Goal: Task Accomplishment & Management: Use online tool/utility

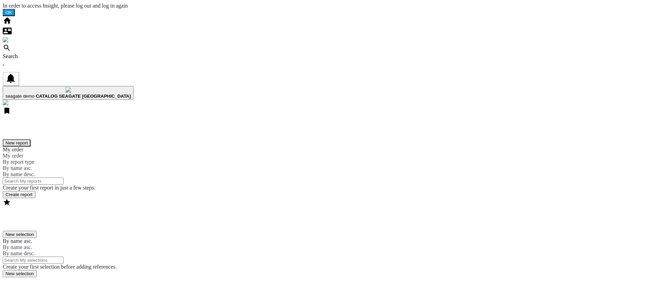
click at [31, 139] on button "New report" at bounding box center [17, 142] width 28 height 7
drag, startPoint x: 508, startPoint y: 25, endPoint x: 518, endPoint y: 23, distance: 10.2
click at [31, 139] on button "New report" at bounding box center [17, 142] width 28 height 7
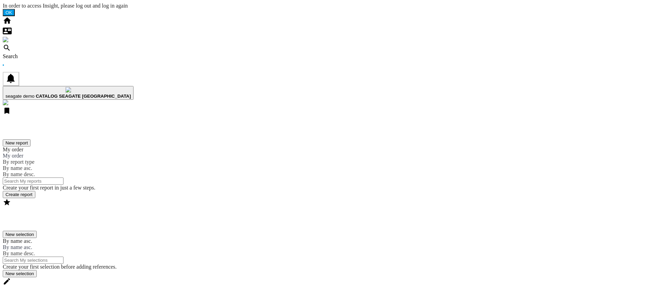
drag, startPoint x: 156, startPoint y: 117, endPoint x: 161, endPoint y: 119, distance: 5.5
